Goal: Navigation & Orientation: Find specific page/section

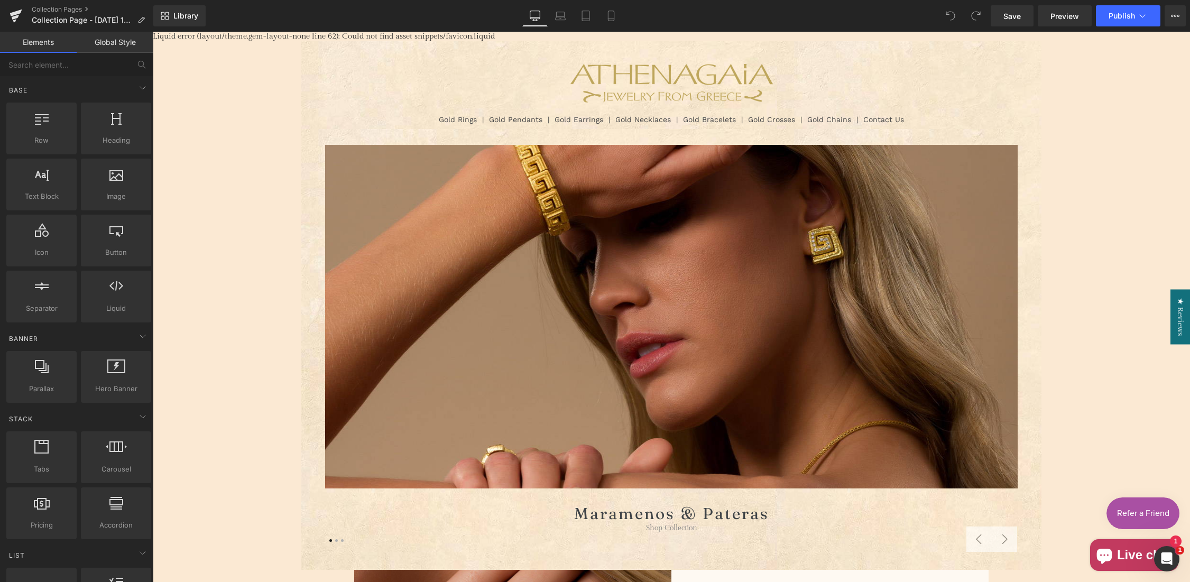
click at [51, 8] on link "Collection Pages" at bounding box center [93, 9] width 122 height 8
